Goal: Task Accomplishment & Management: Use online tool/utility

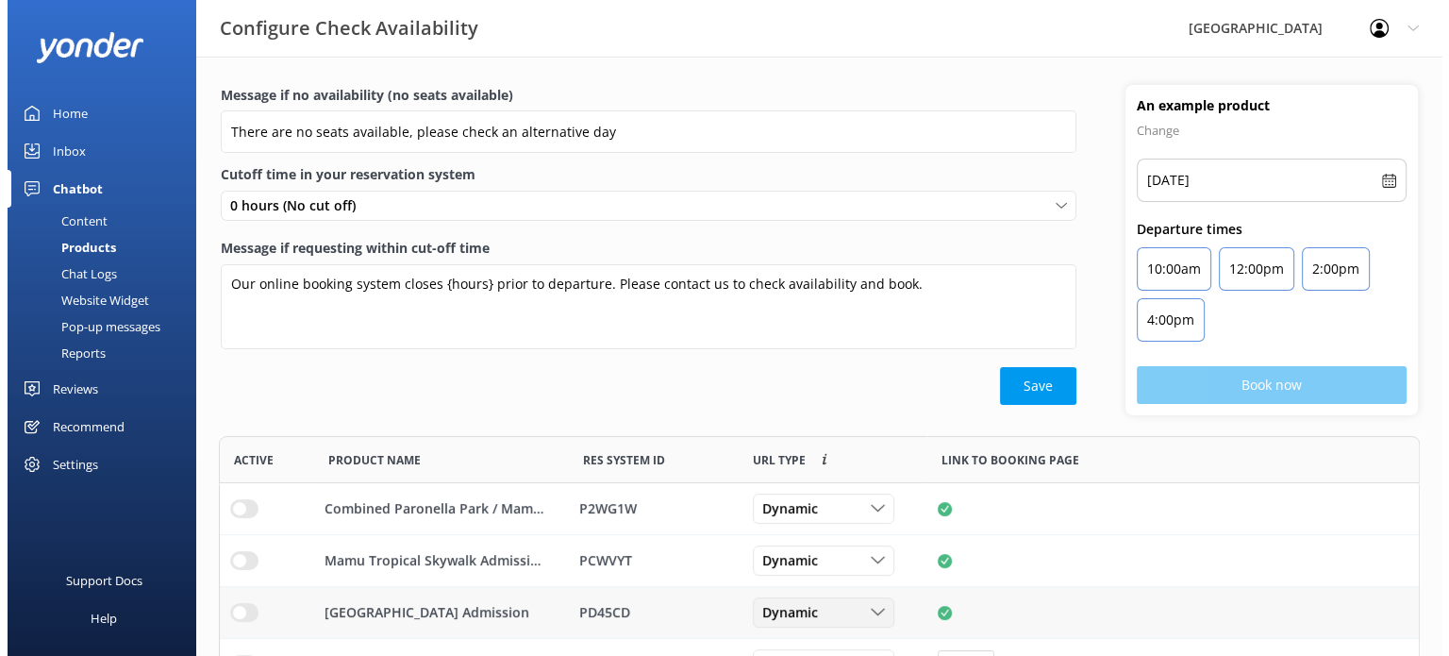
scroll to position [344, 1186]
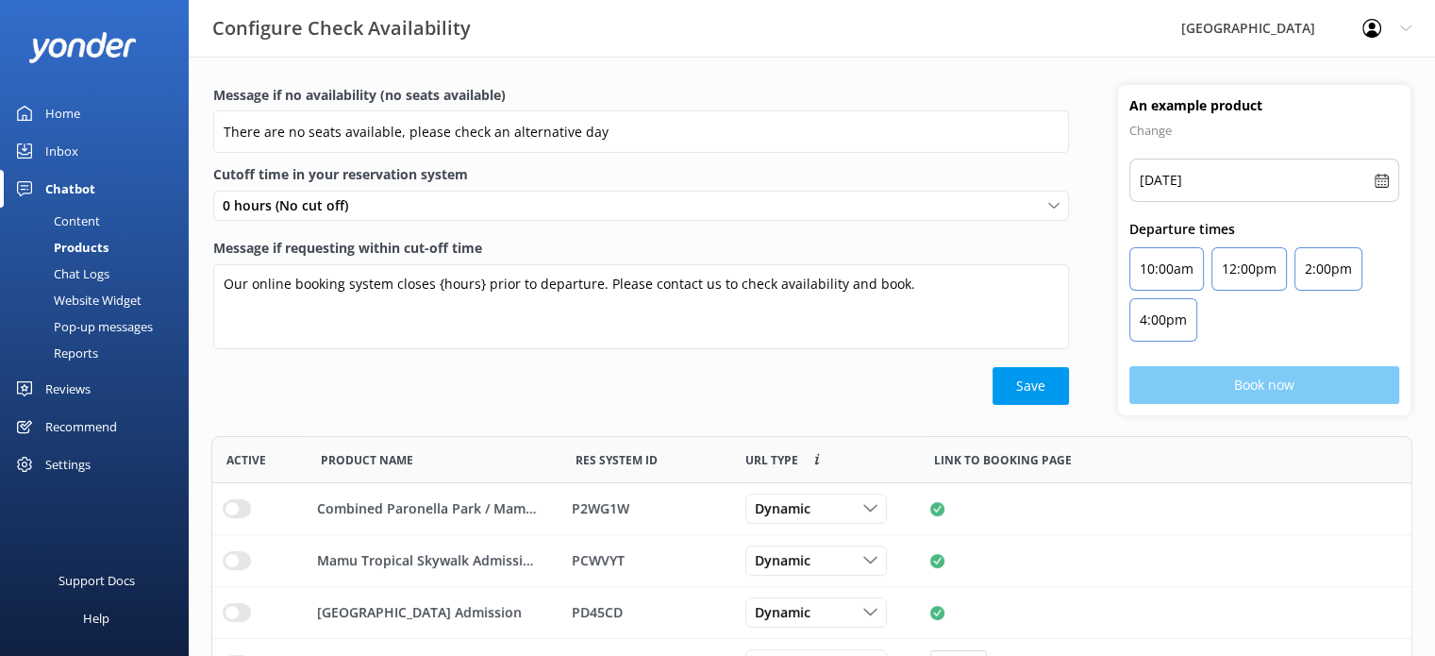
click at [102, 301] on div "Website Widget" at bounding box center [76, 300] width 130 height 26
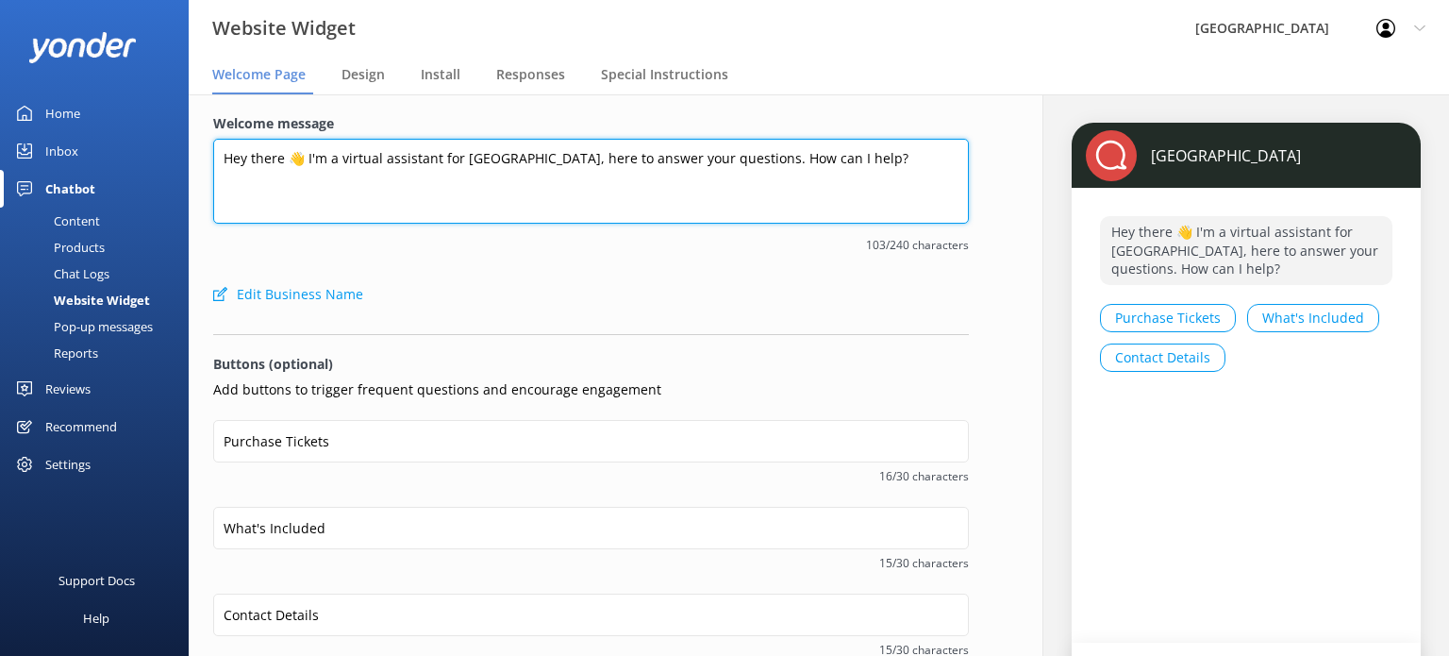
drag, startPoint x: 307, startPoint y: 159, endPoint x: 205, endPoint y: 167, distance: 103.1
click at [205, 167] on div "Welcome message Hey there 👋 I'm a virtual assistant for [GEOGRAPHIC_DATA], here…" at bounding box center [591, 429] width 805 height 671
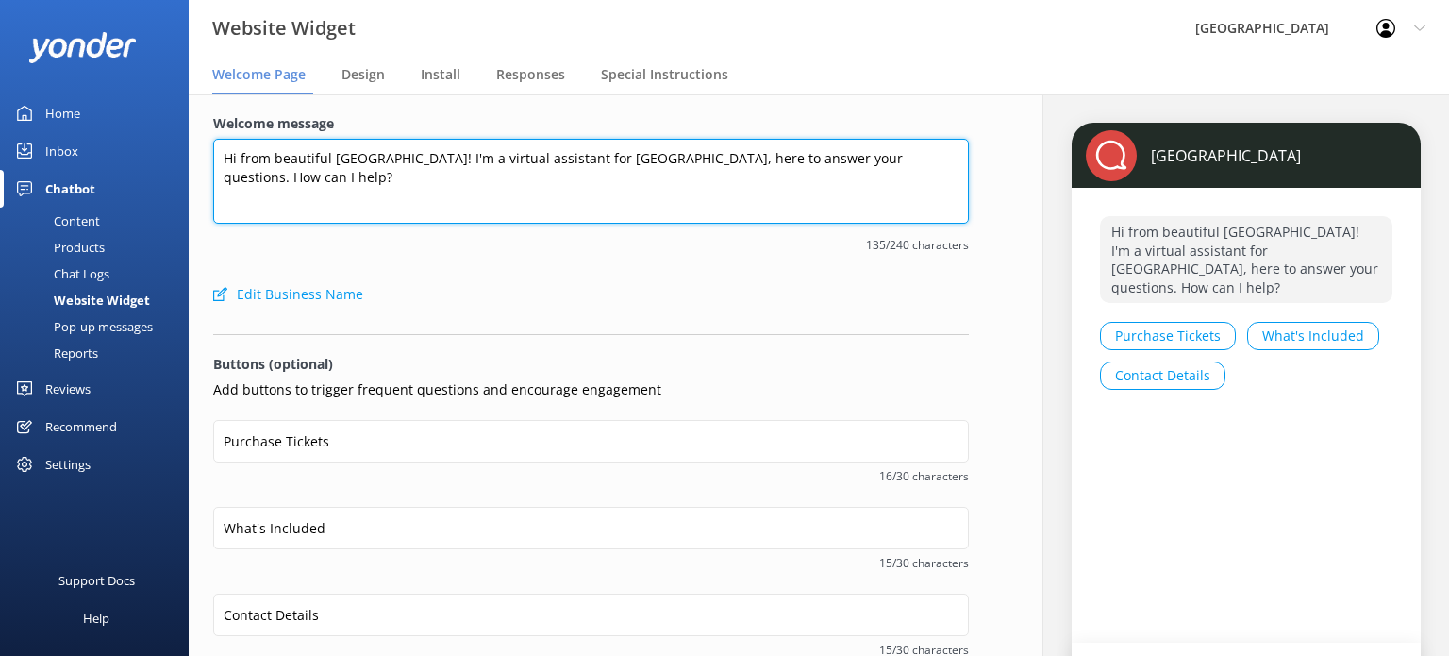
click at [524, 157] on textarea "Hi from beautiful [GEOGRAPHIC_DATA]! I'm a virtual assistant for [GEOGRAPHIC_DA…" at bounding box center [591, 181] width 756 height 85
click at [802, 156] on textarea "Hi from beautiful [GEOGRAPHIC_DATA]! I'm Dream, a virtual assistant for [GEOGRA…" at bounding box center [591, 181] width 756 height 85
type textarea "Hi from beautiful [GEOGRAPHIC_DATA]! I'm Dream, a virtual assistant for [GEOGRA…"
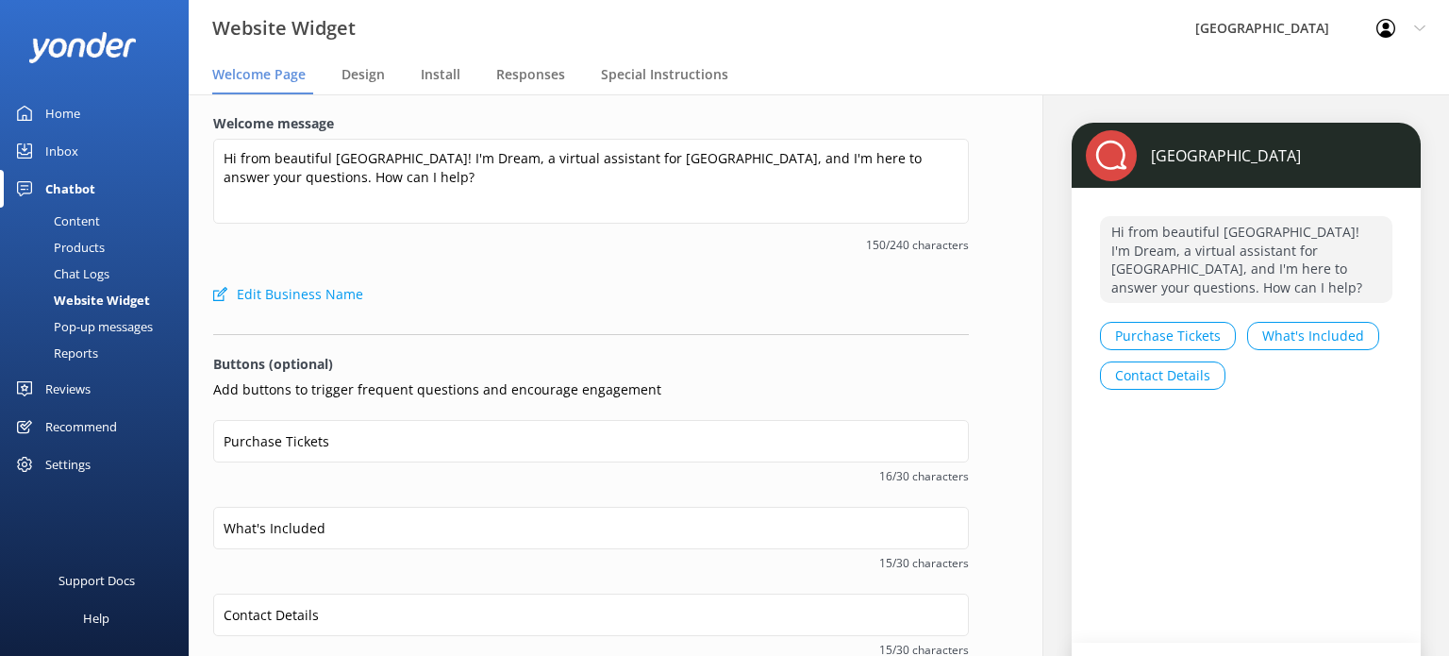
click at [614, 272] on div "Welcome message Hi from beautiful [GEOGRAPHIC_DATA]! I'm Dream, a virtual assis…" at bounding box center [591, 194] width 756 height 162
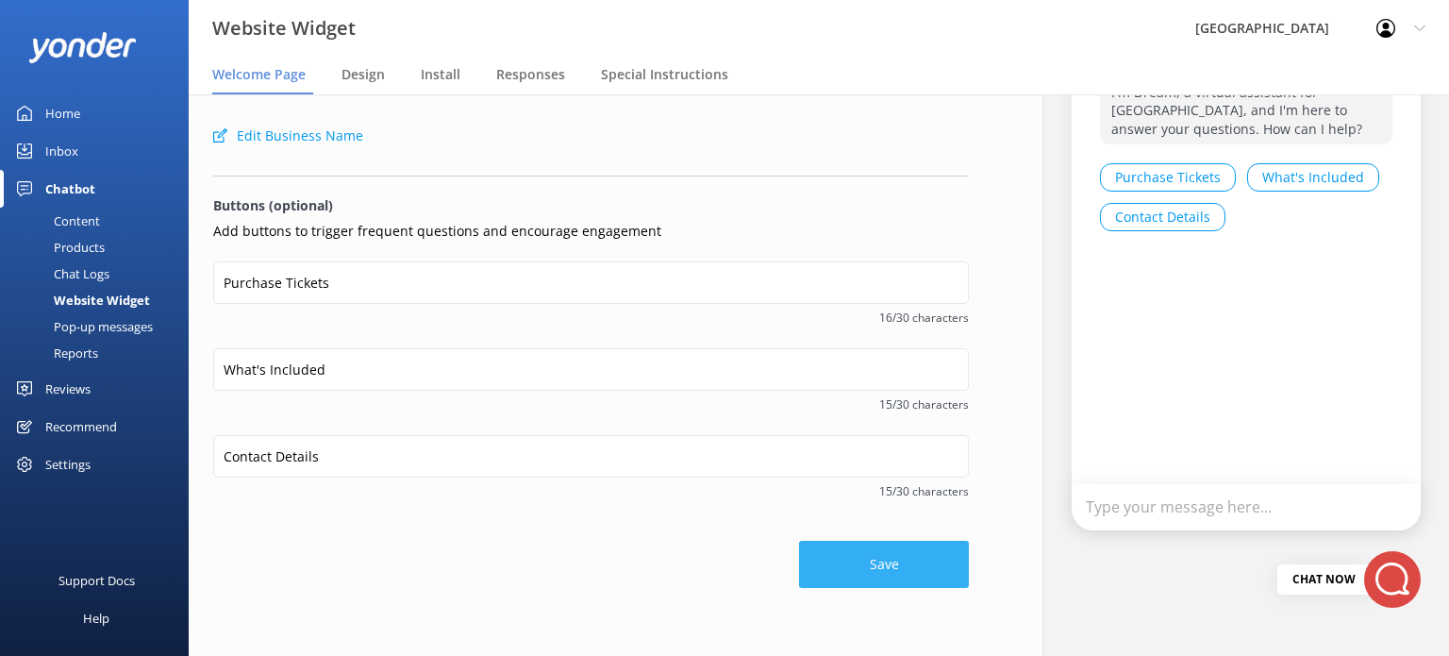
click at [807, 566] on button "Save" at bounding box center [884, 563] width 170 height 47
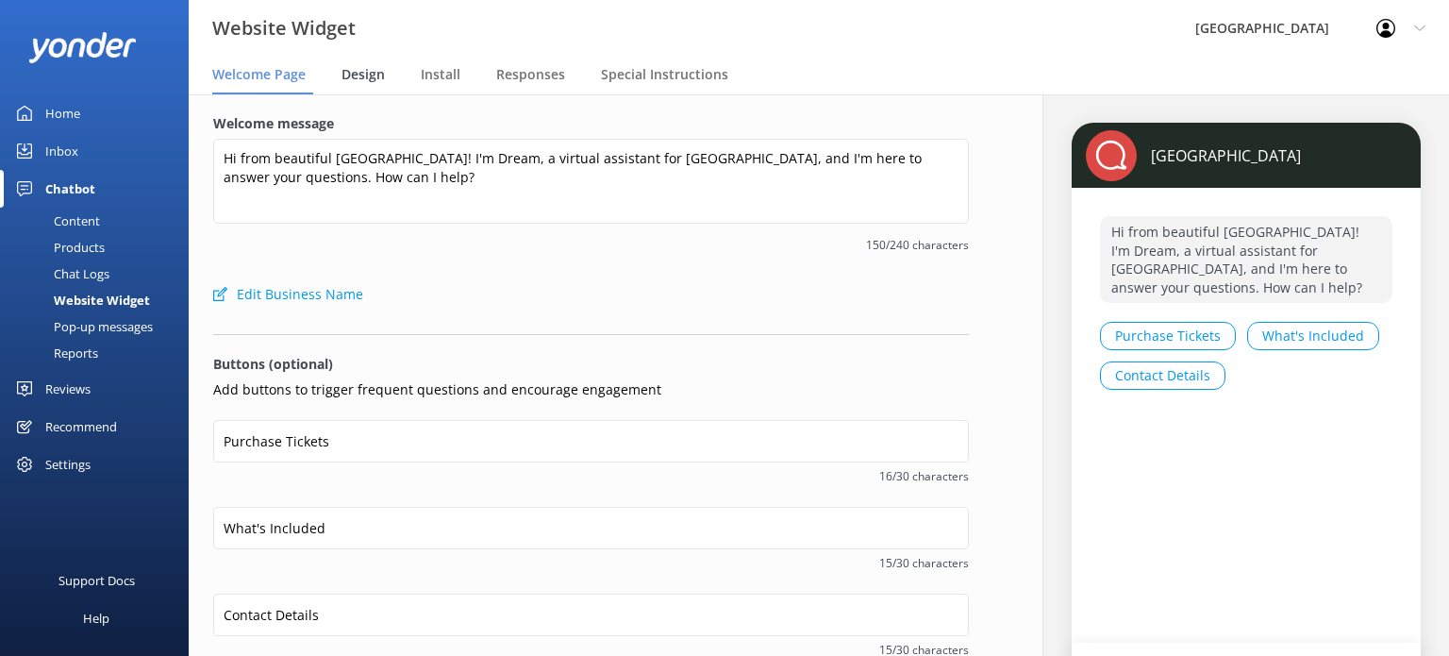
click at [343, 79] on span "Design" at bounding box center [362, 74] width 43 height 19
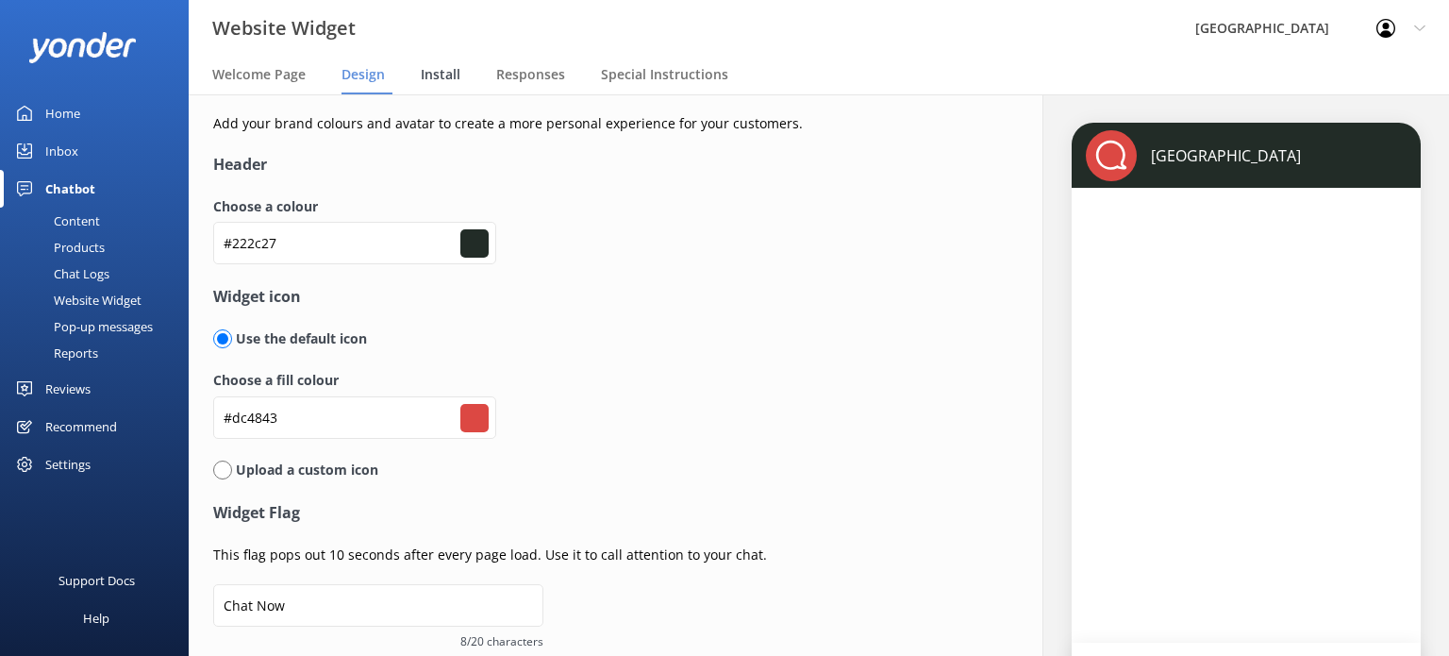
click at [443, 85] on div "Install" at bounding box center [444, 76] width 47 height 38
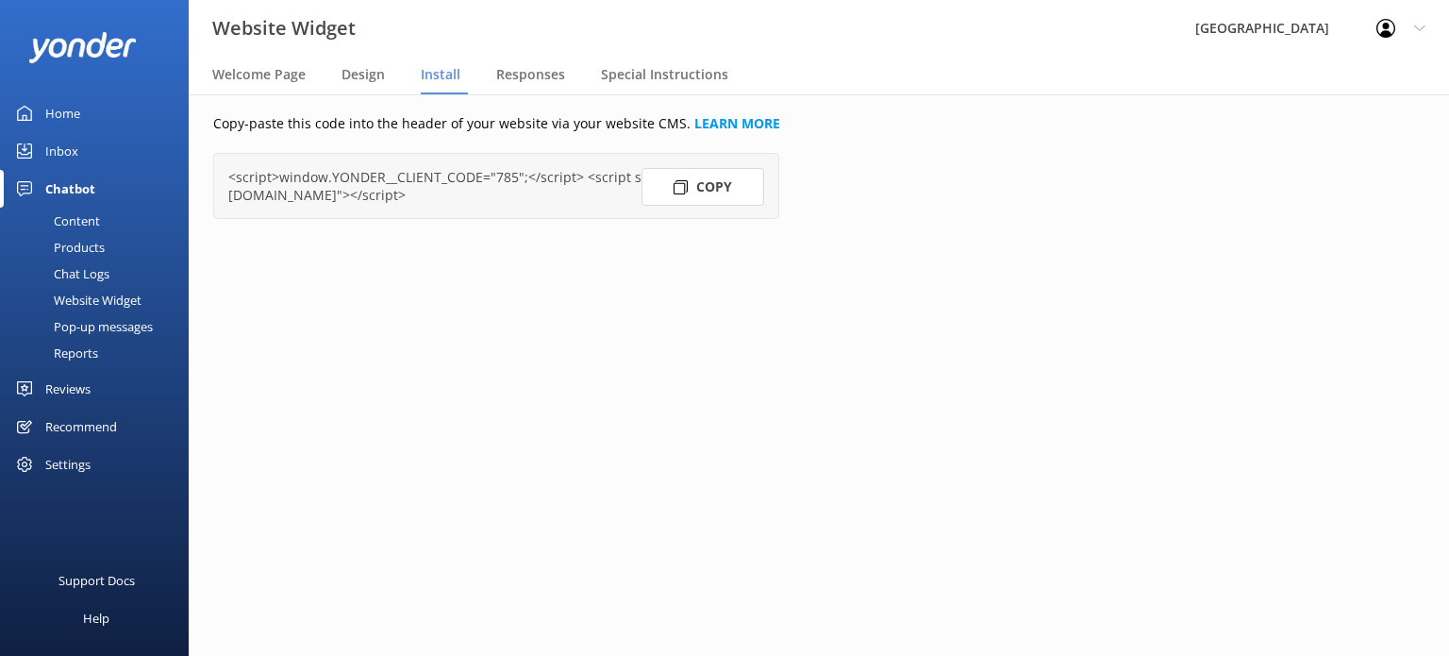
click at [715, 191] on button "Copy" at bounding box center [702, 187] width 123 height 38
click at [715, 127] on link "LEARN MORE" at bounding box center [737, 123] width 86 height 18
click at [704, 191] on button "Copy" at bounding box center [702, 187] width 123 height 38
click at [352, 75] on span "Design" at bounding box center [362, 74] width 43 height 19
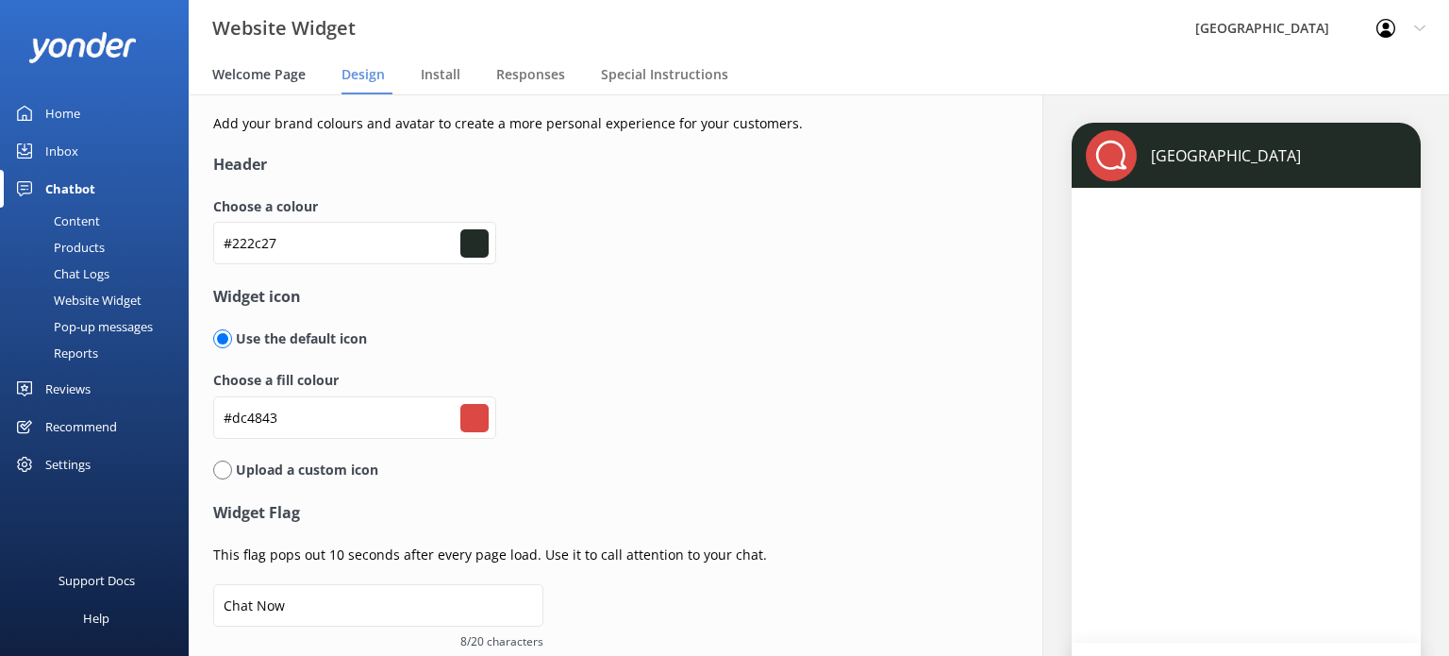
click at [280, 63] on div "Welcome Page" at bounding box center [262, 76] width 101 height 38
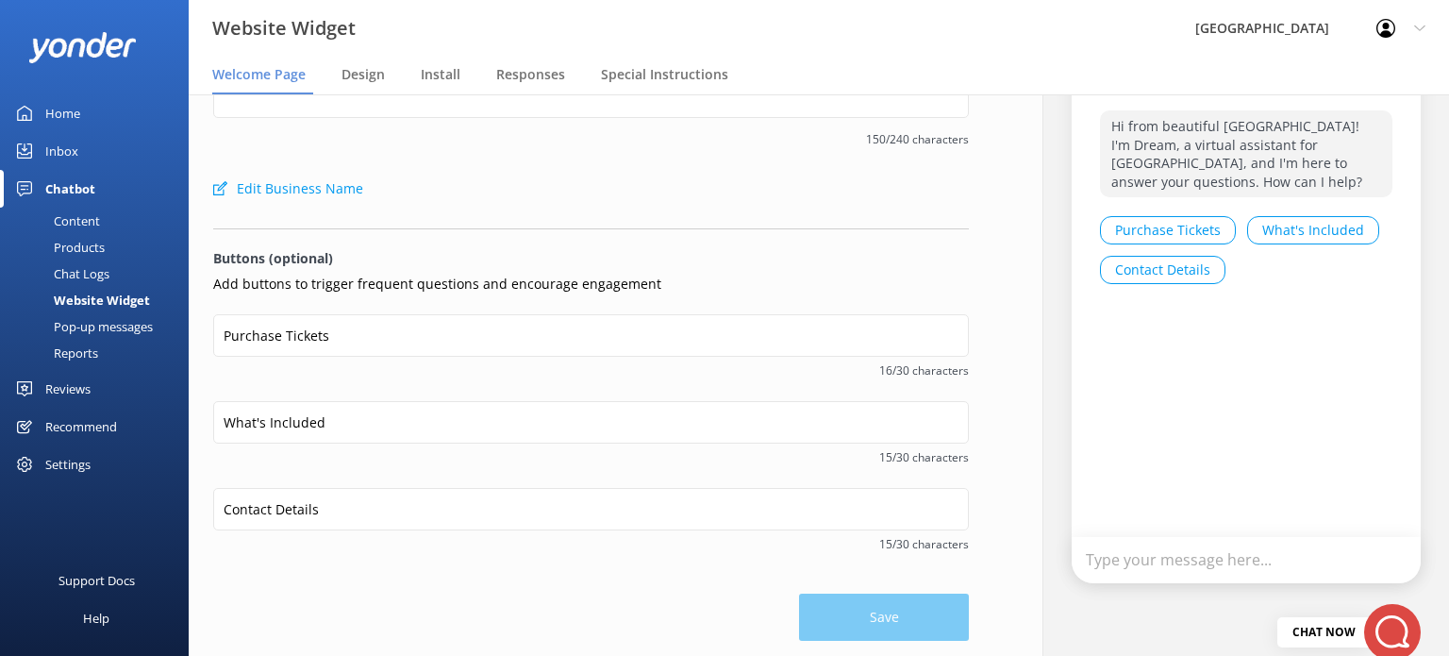
scroll to position [158, 0]
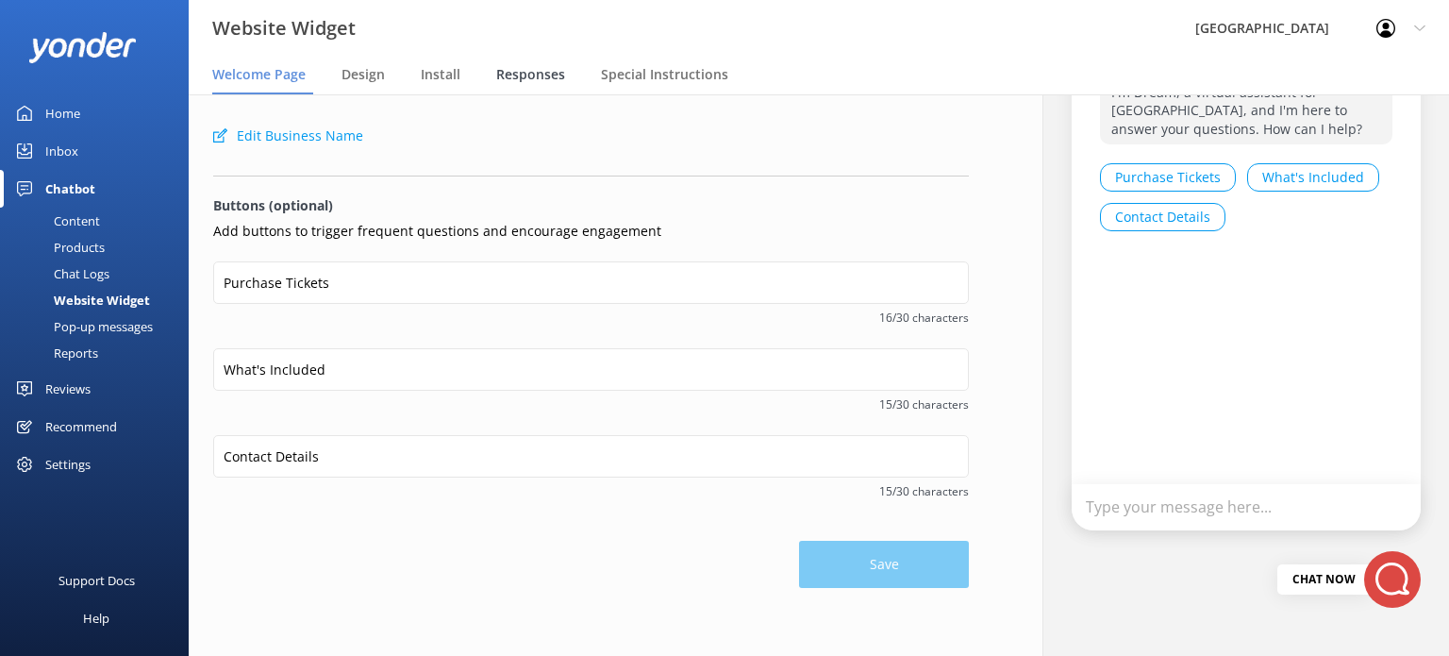
click at [515, 79] on span "Responses" at bounding box center [530, 74] width 69 height 19
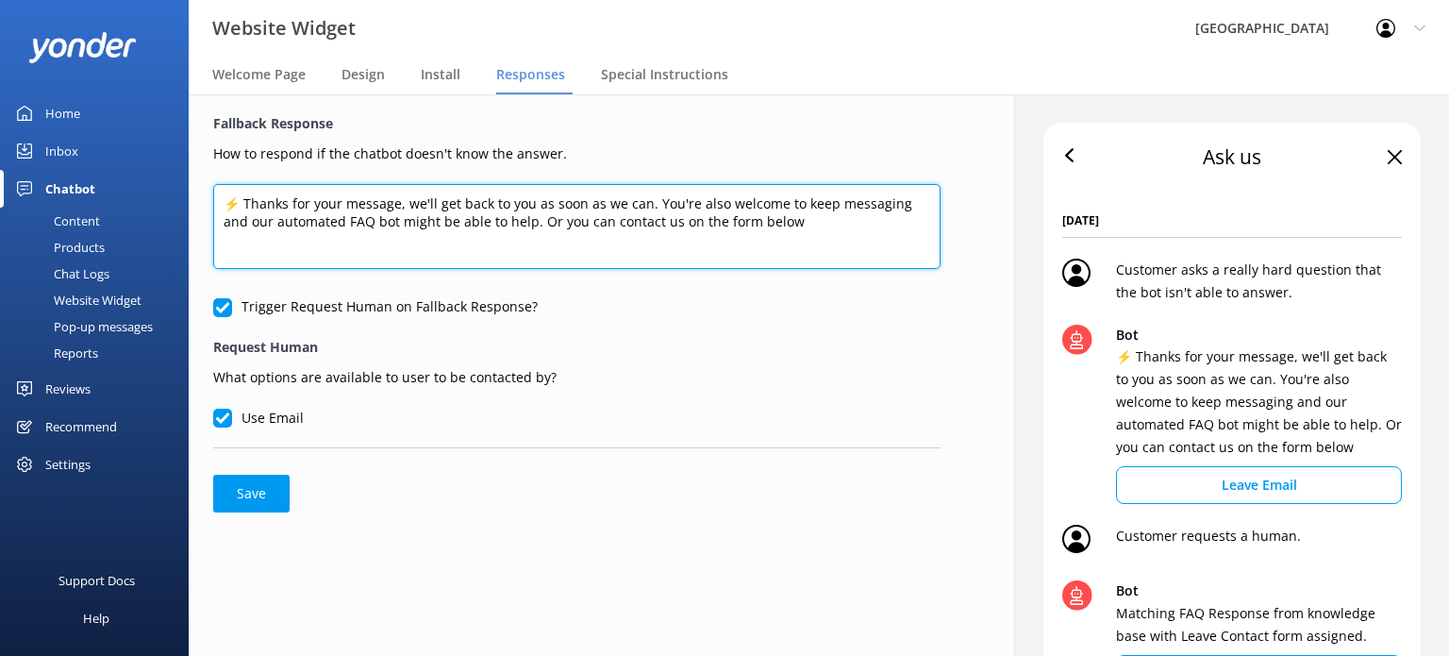
drag, startPoint x: 649, startPoint y: 200, endPoint x: 125, endPoint y: 189, distance: 524.6
click at [125, 189] on div "Website Widget Paronella Park Profile Settings Logout Welcome Page Design Insta…" at bounding box center [724, 374] width 1449 height 561
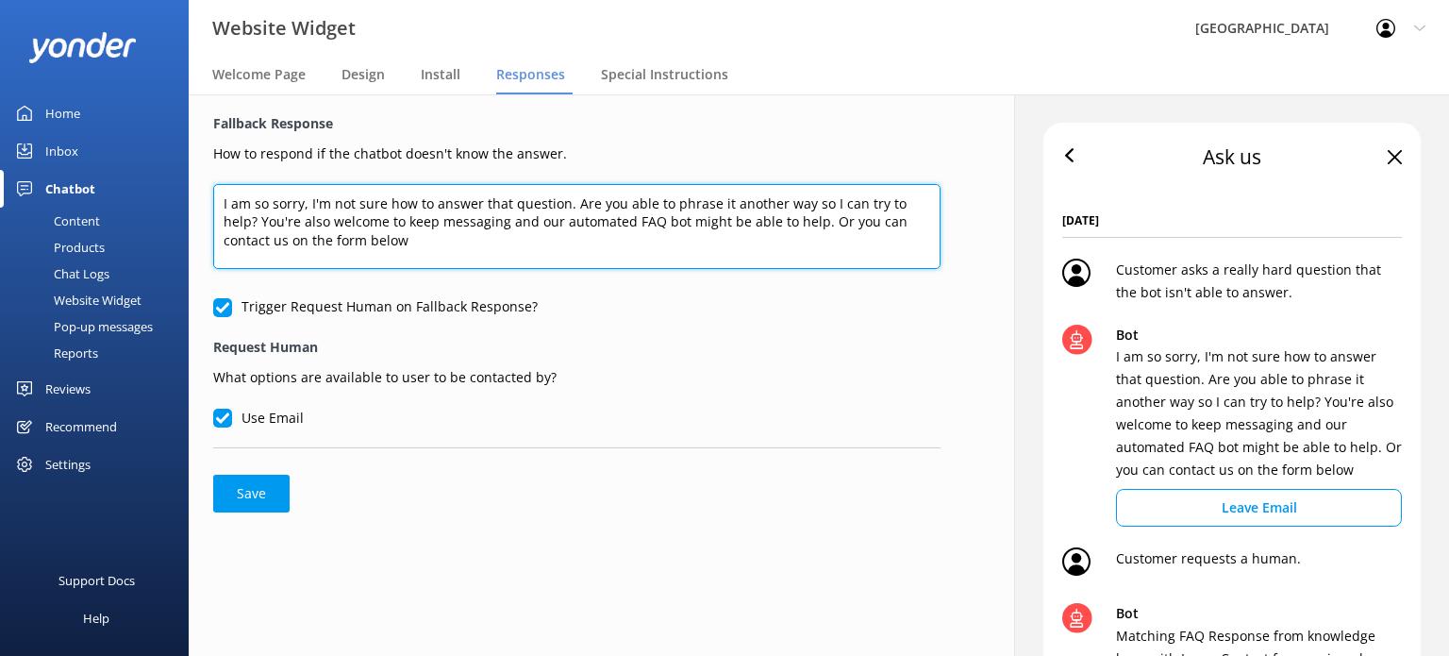
click at [834, 219] on textarea "I am so sorry, I'm not sure how to answer that question. Are you able to phrase…" at bounding box center [576, 226] width 727 height 85
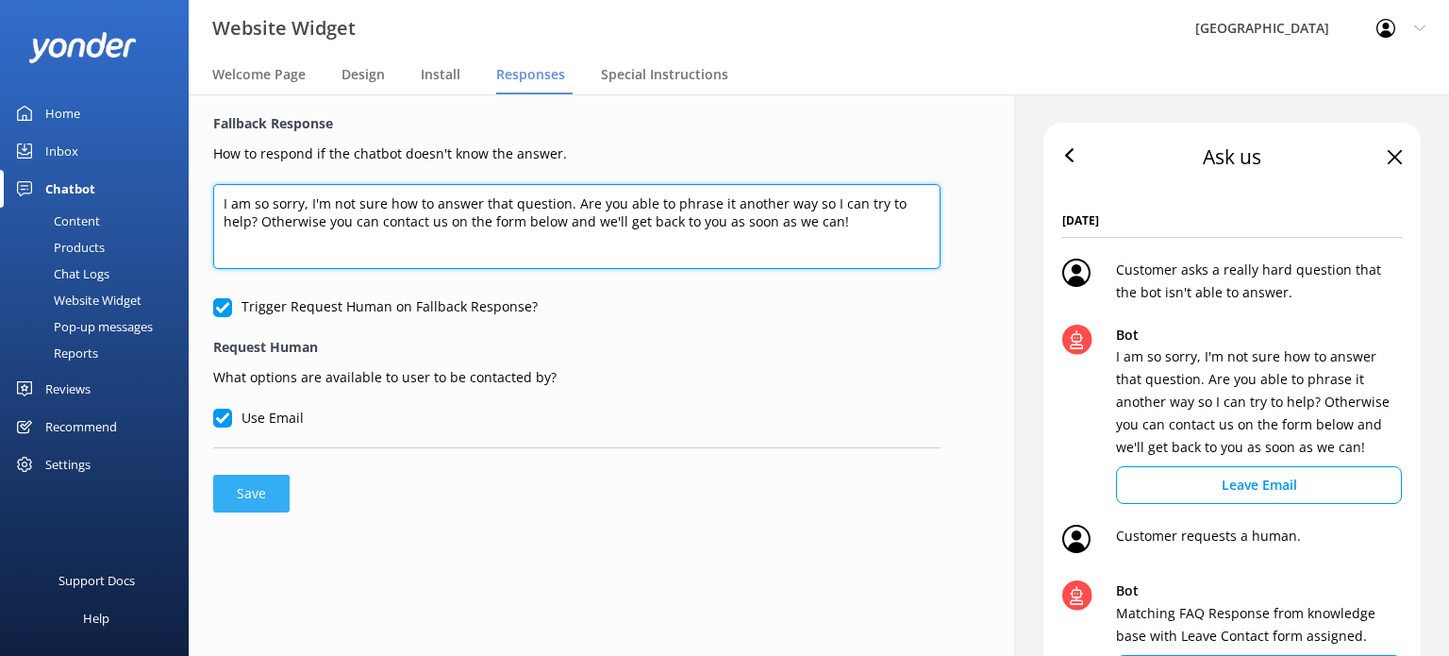
type textarea "I am so sorry, I'm not sure how to answer that question. Are you able to phrase…"
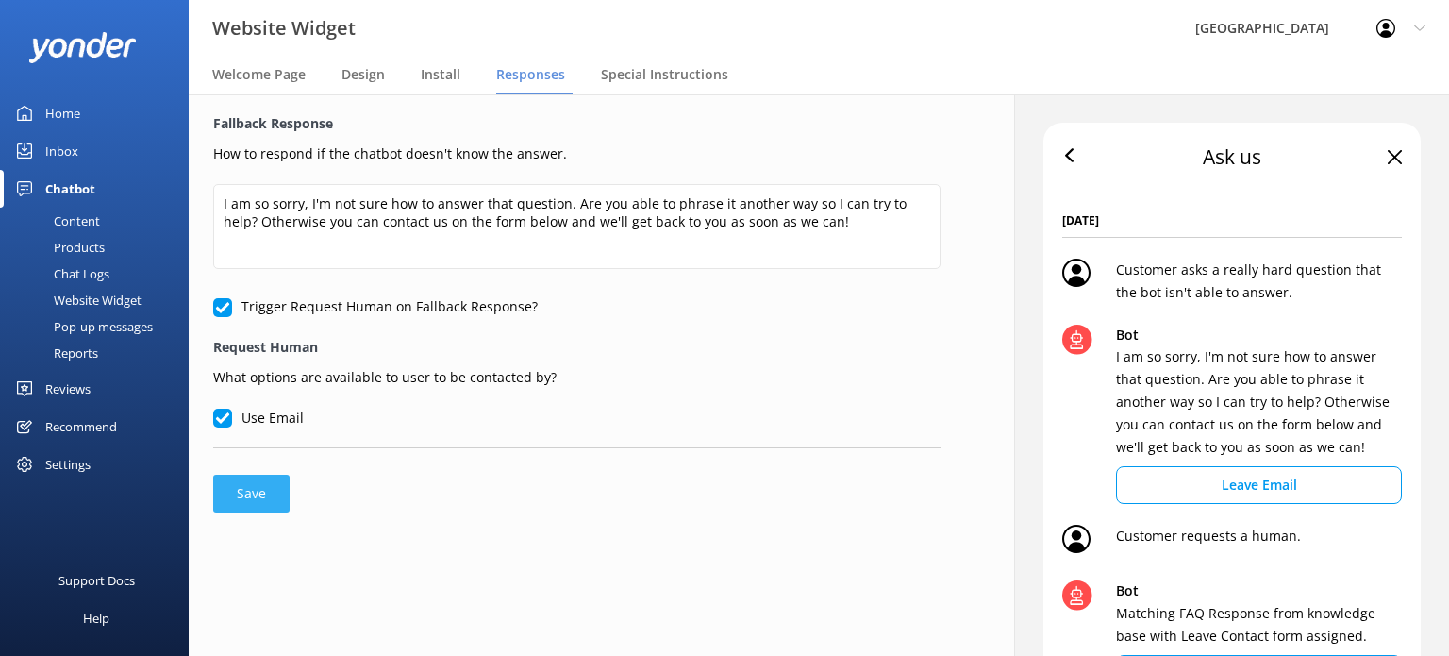
click at [272, 489] on button "Save" at bounding box center [251, 493] width 76 height 38
click at [534, 512] on div "Fallback Response How to respond if the chatbot doesn't know the answer. I am s…" at bounding box center [577, 312] width 776 height 437
